Goal: Transaction & Acquisition: Purchase product/service

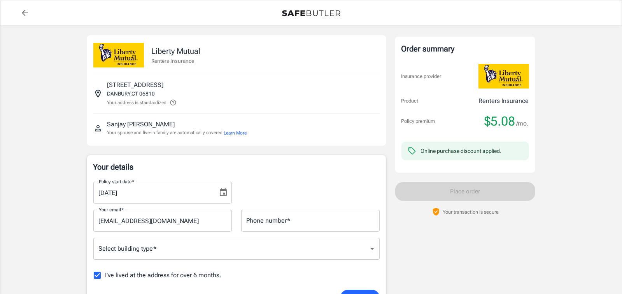
scroll to position [39, 0]
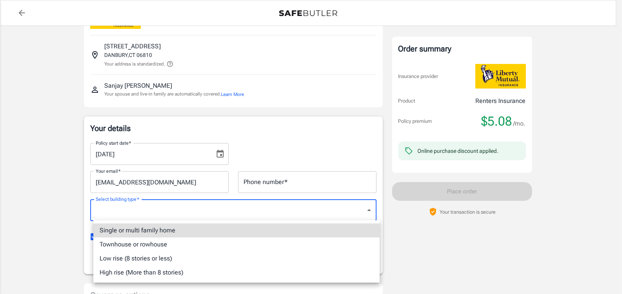
click at [173, 254] on li "Low rise (8 stories or less)" at bounding box center [236, 258] width 287 height 14
type input "lowrise"
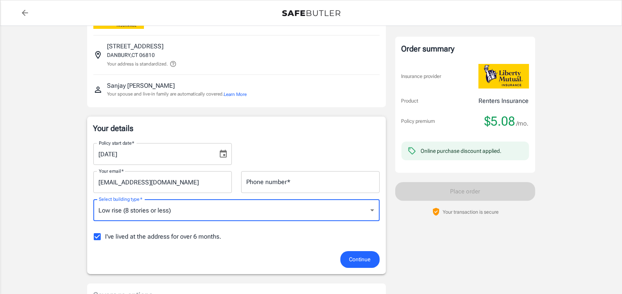
click at [359, 262] on span "Continue" at bounding box center [360, 259] width 21 height 10
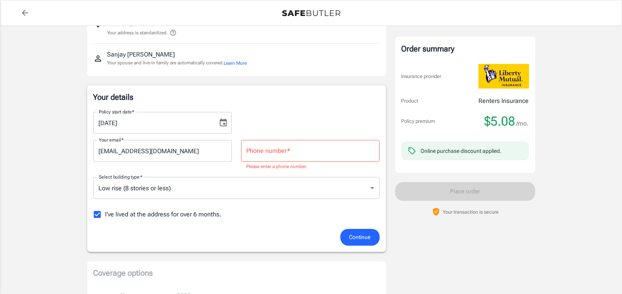
scroll to position [73, 0]
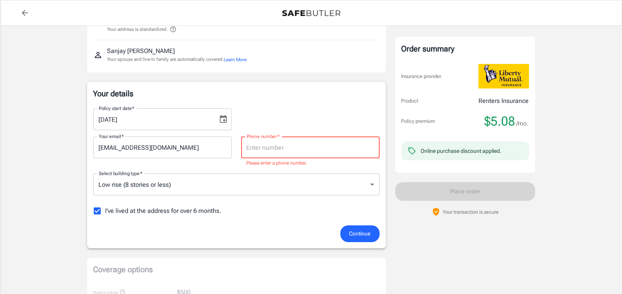
click at [272, 149] on input "Phone number   *" at bounding box center [310, 147] width 139 height 22
type input "7328095055"
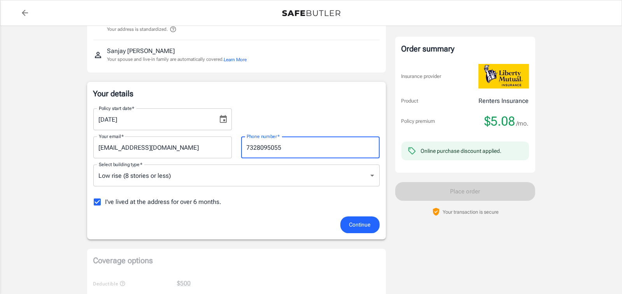
click at [365, 220] on span "Continue" at bounding box center [360, 225] width 21 height 10
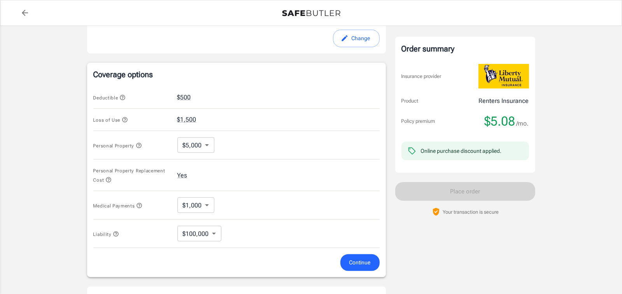
scroll to position [287, 0]
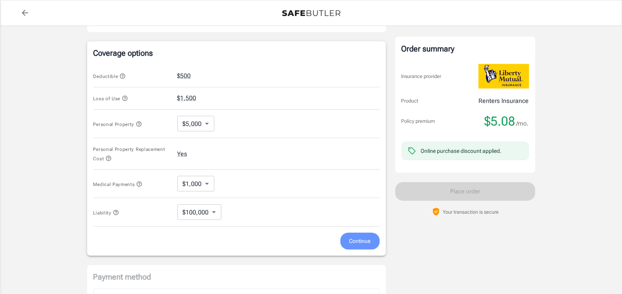
click at [358, 238] on span "Continue" at bounding box center [360, 241] width 21 height 10
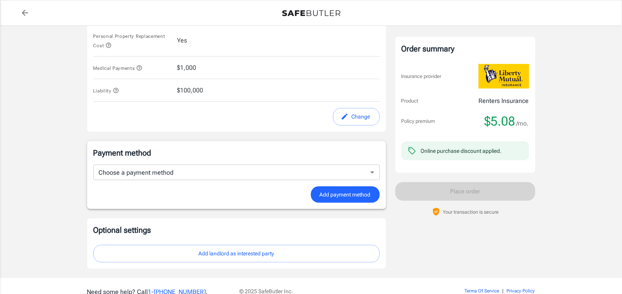
scroll to position [420, 0]
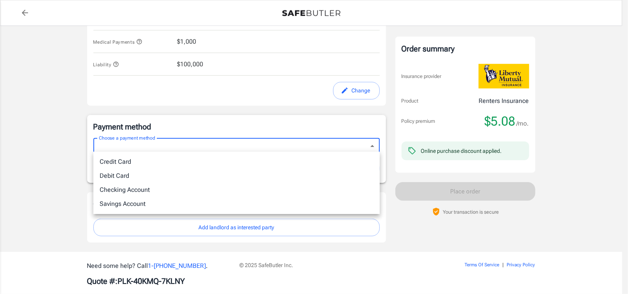
click at [230, 164] on li "Credit Card" at bounding box center [236, 162] width 287 height 14
type input "credit"
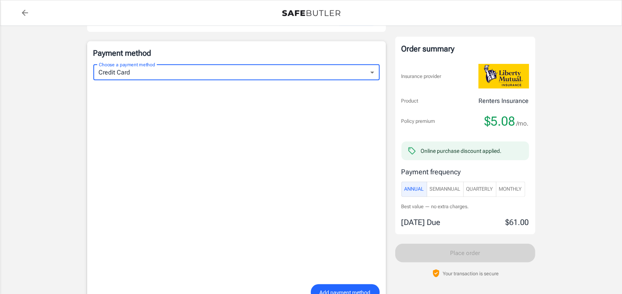
scroll to position [498, 0]
